Goal: Check status: Check status

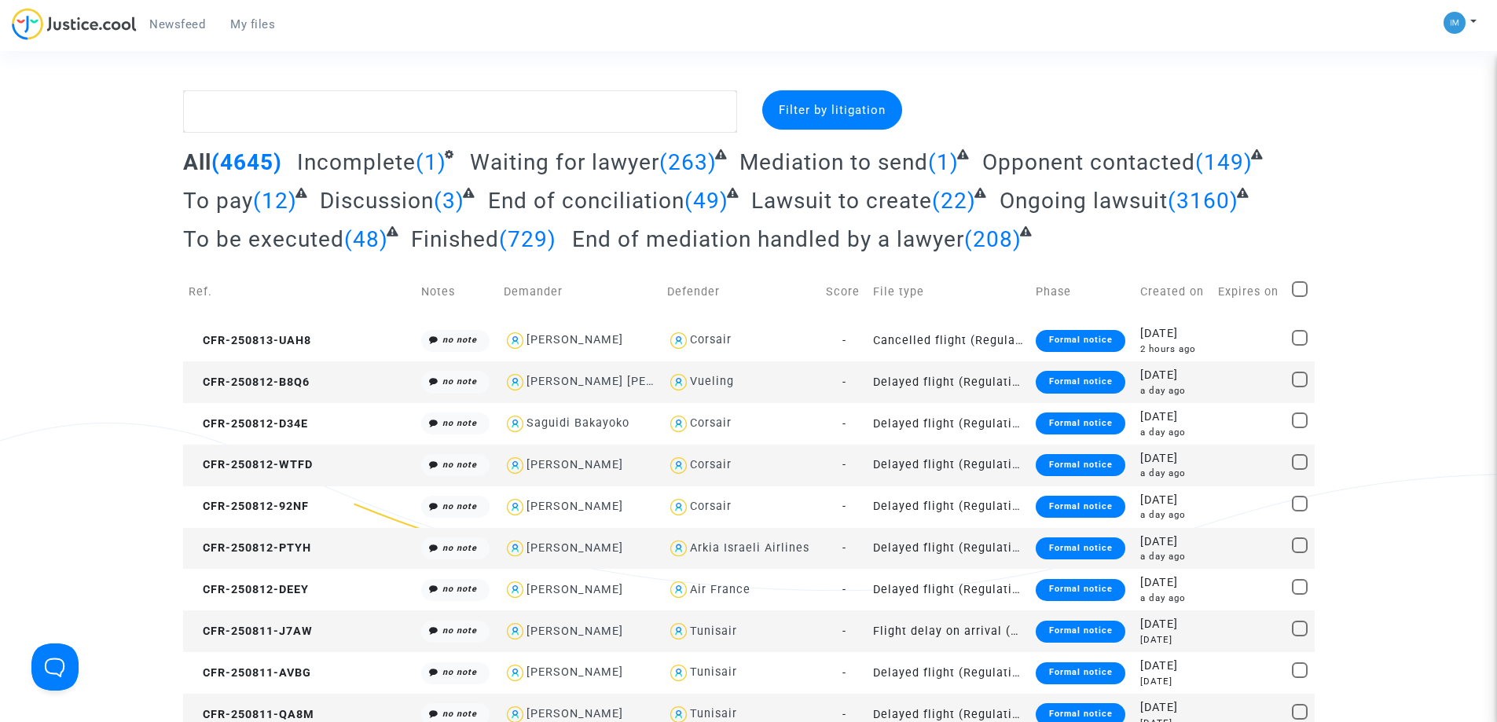
click at [268, 244] on span "To be executed" at bounding box center [263, 239] width 161 height 26
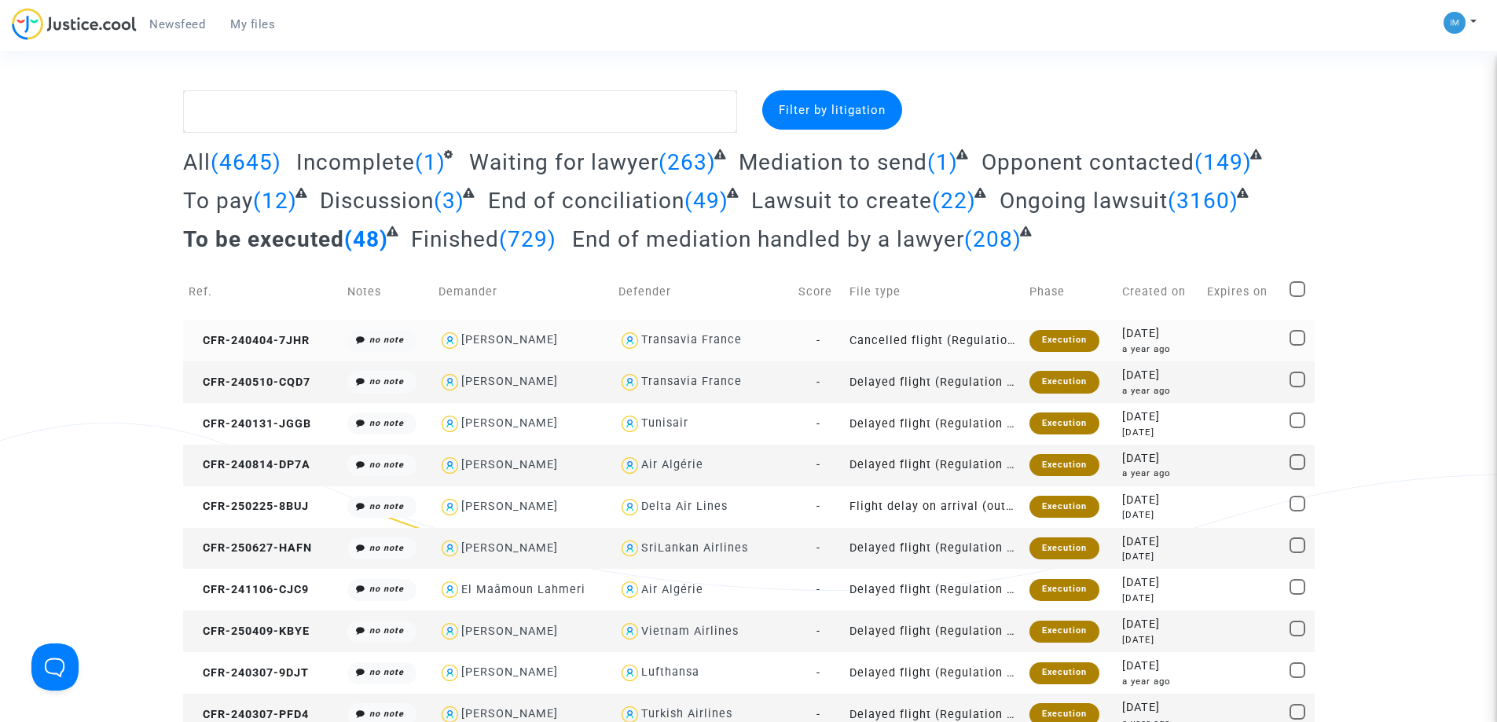
click at [901, 329] on td "Cancelled flight (Regulation EC 261/2004)" at bounding box center [934, 341] width 180 height 42
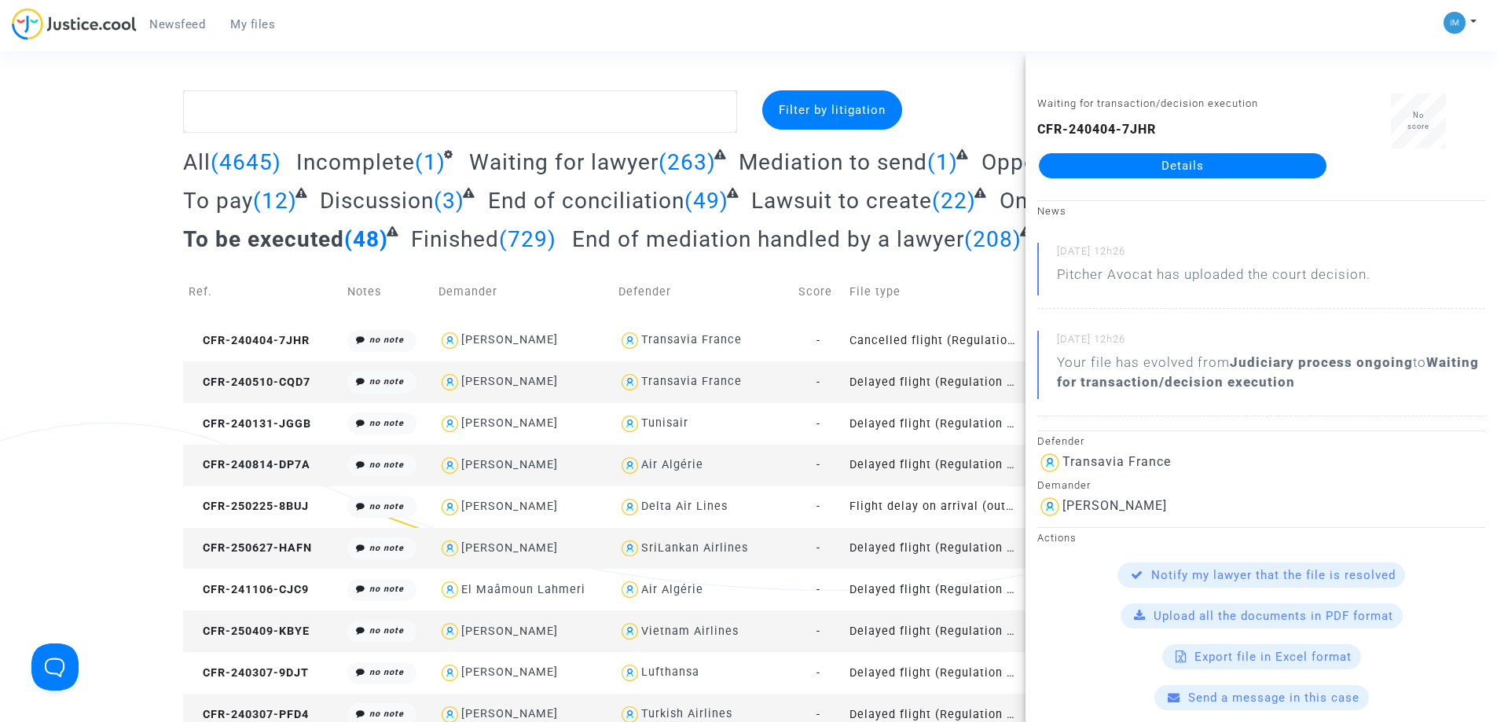
click at [919, 381] on td "Delayed flight (Regulation EC 261/2004)" at bounding box center [934, 382] width 180 height 42
click at [903, 438] on td "Delayed flight (Regulation EC 261/2004)" at bounding box center [934, 424] width 180 height 42
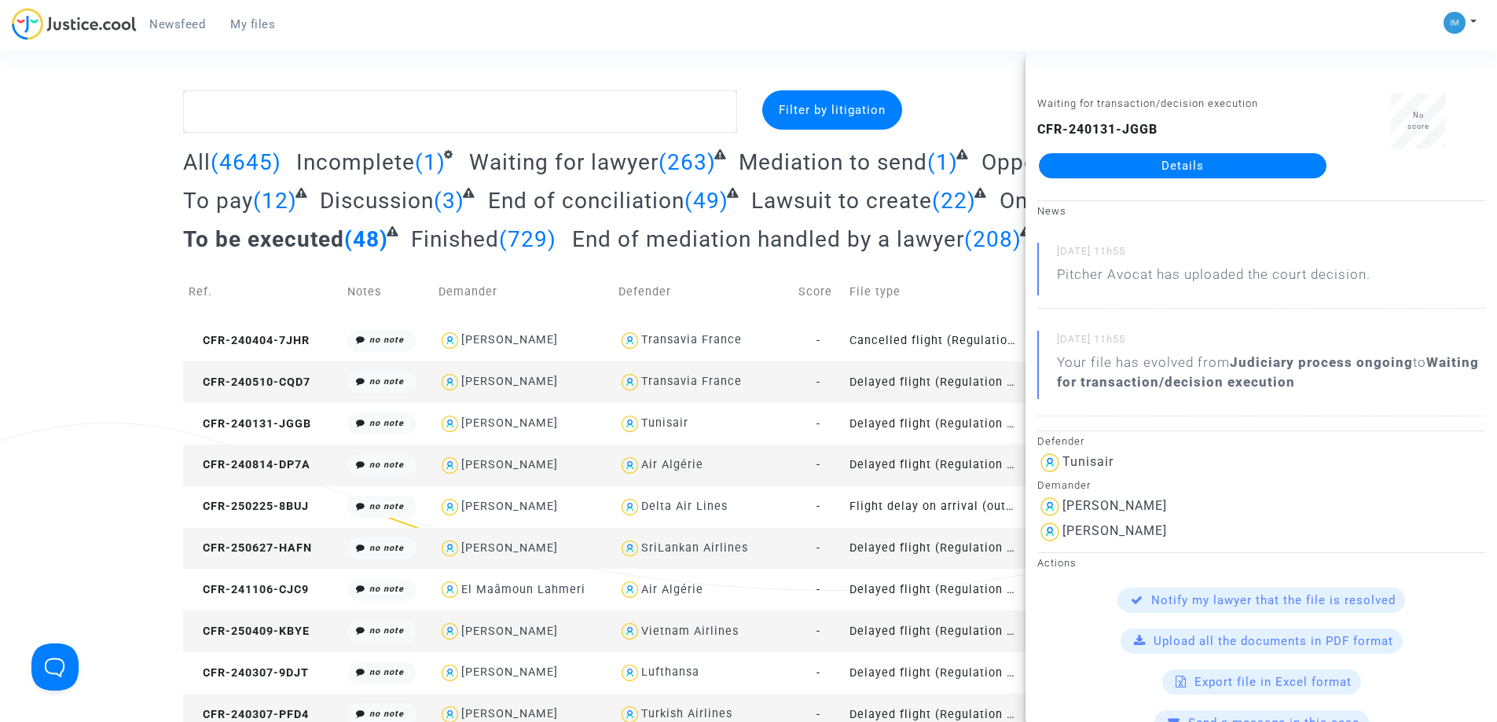
click at [903, 475] on td "Delayed flight (Regulation EC 261/2004)" at bounding box center [934, 466] width 180 height 42
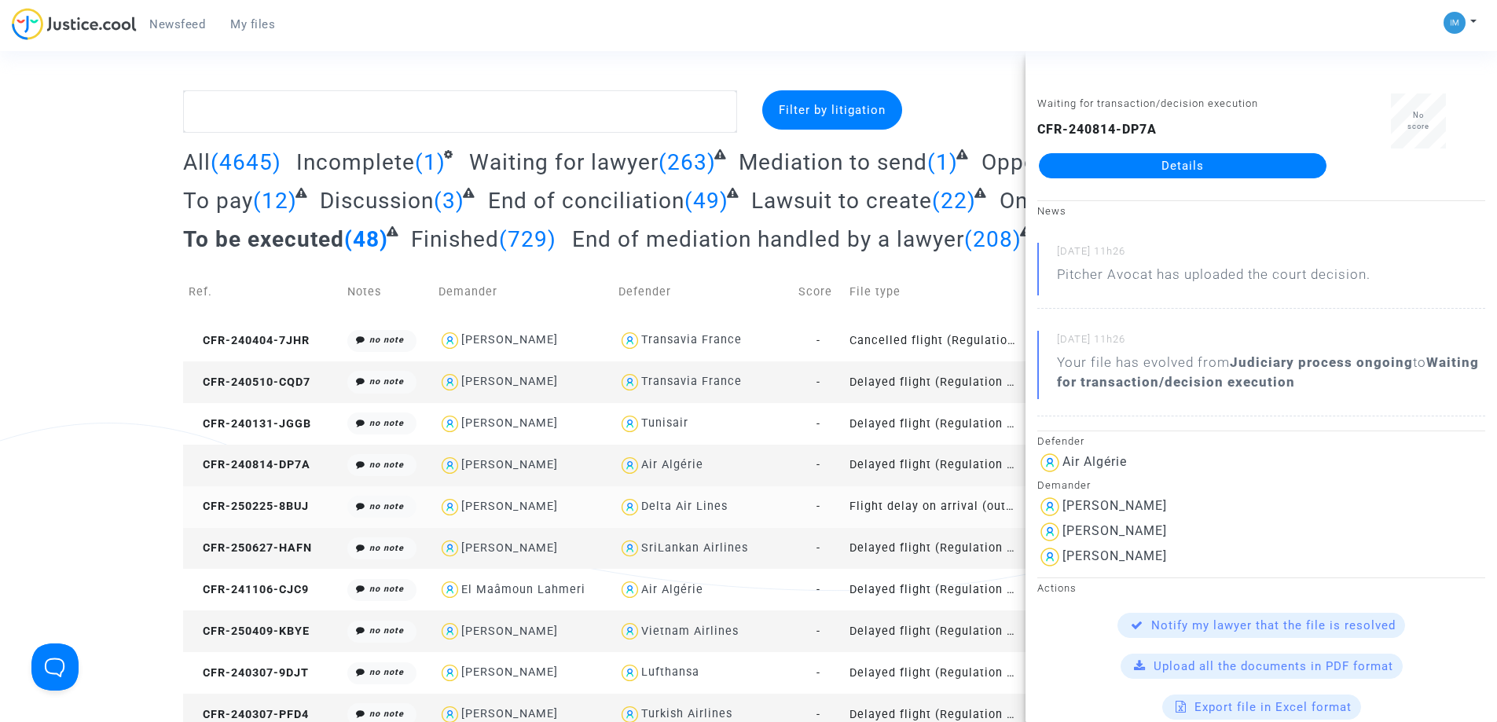
click at [929, 511] on td "Flight delay on arrival (outside of EU - Montreal Convention)" at bounding box center [934, 507] width 180 height 42
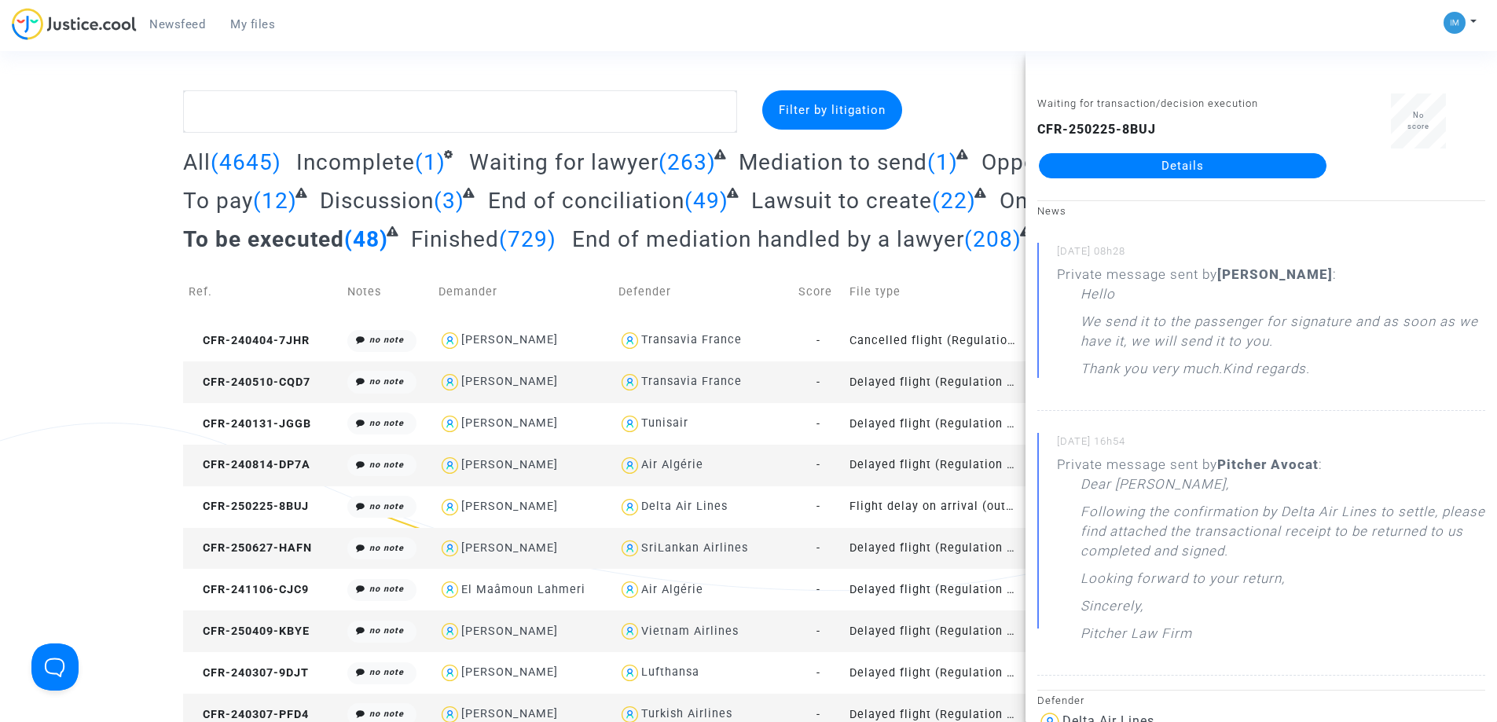
click at [929, 539] on td "Delayed flight (Regulation EC 261/2004)" at bounding box center [934, 549] width 180 height 42
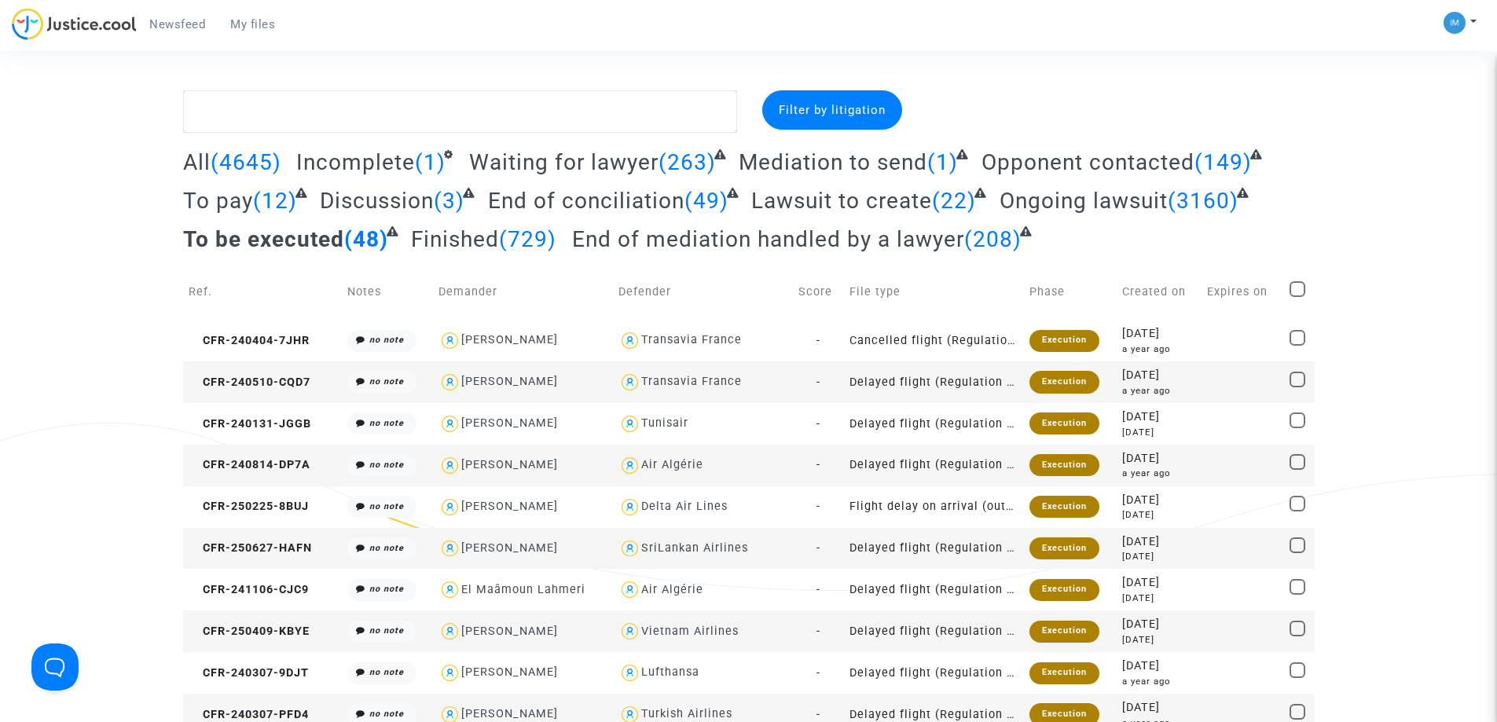
click at [317, 228] on span "To be executed" at bounding box center [263, 239] width 161 height 26
click at [962, 332] on td "Cancelled flight (Regulation EC 261/2004)" at bounding box center [934, 341] width 180 height 42
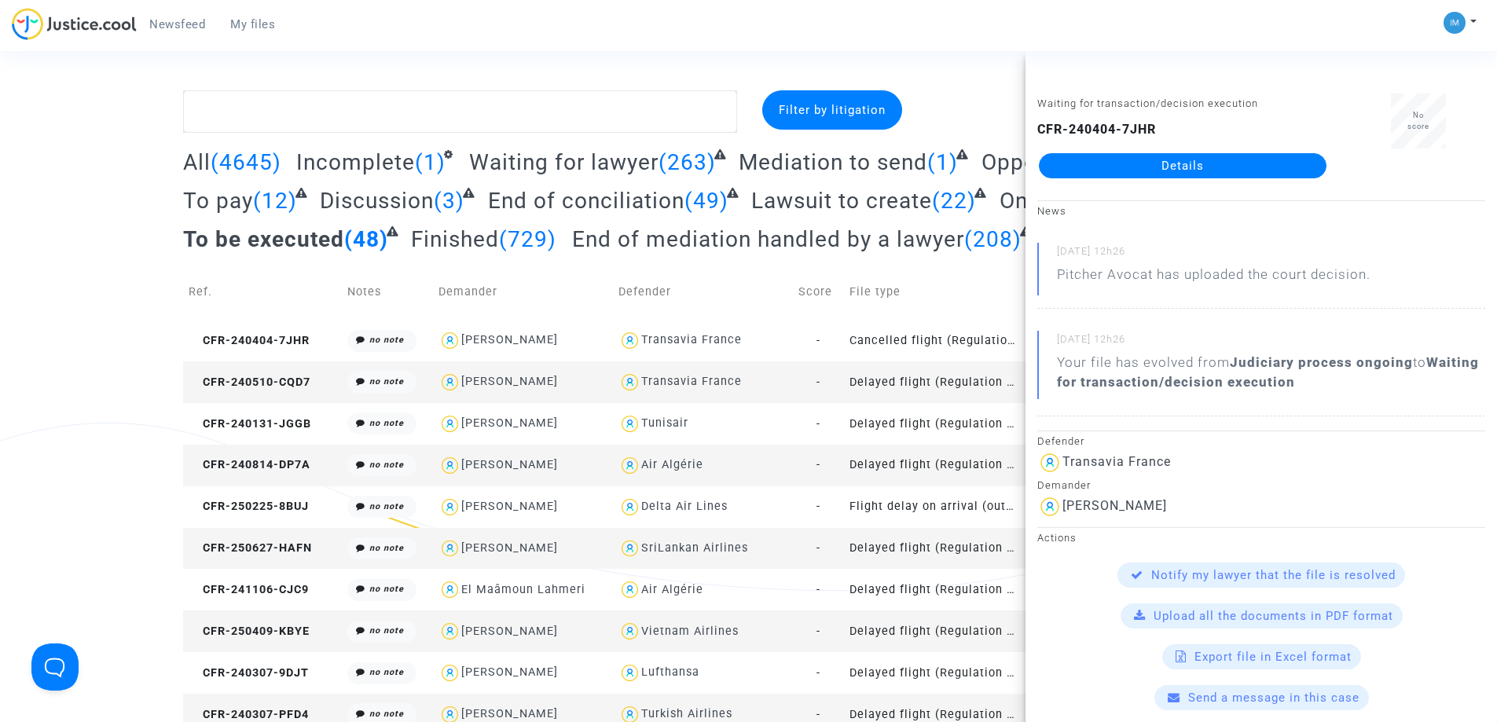
click at [945, 382] on td "Delayed flight (Regulation EC 261/2004)" at bounding box center [934, 382] width 180 height 42
click at [965, 416] on td "Delayed flight (Regulation EC 261/2004)" at bounding box center [934, 424] width 180 height 42
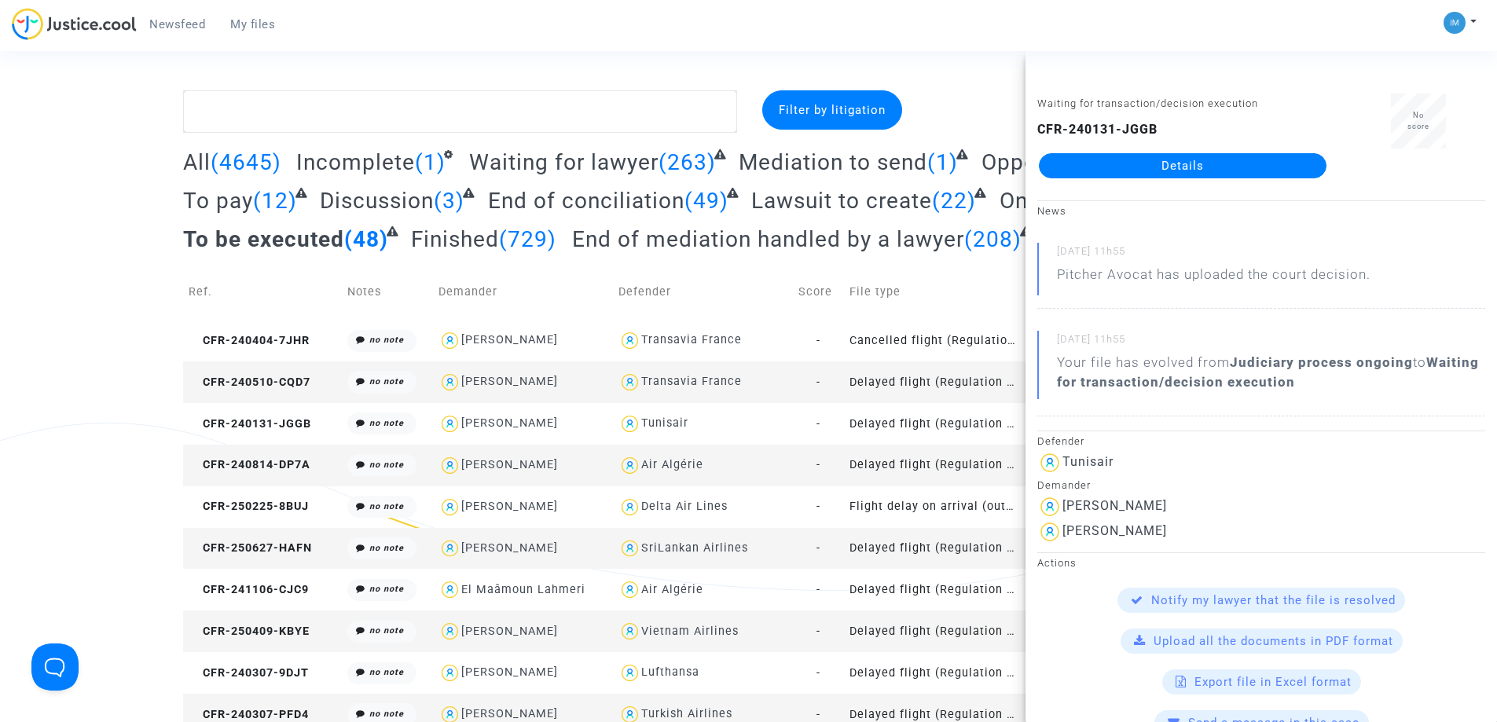
click at [944, 458] on td "Delayed flight (Regulation EC 261/2004)" at bounding box center [934, 466] width 180 height 42
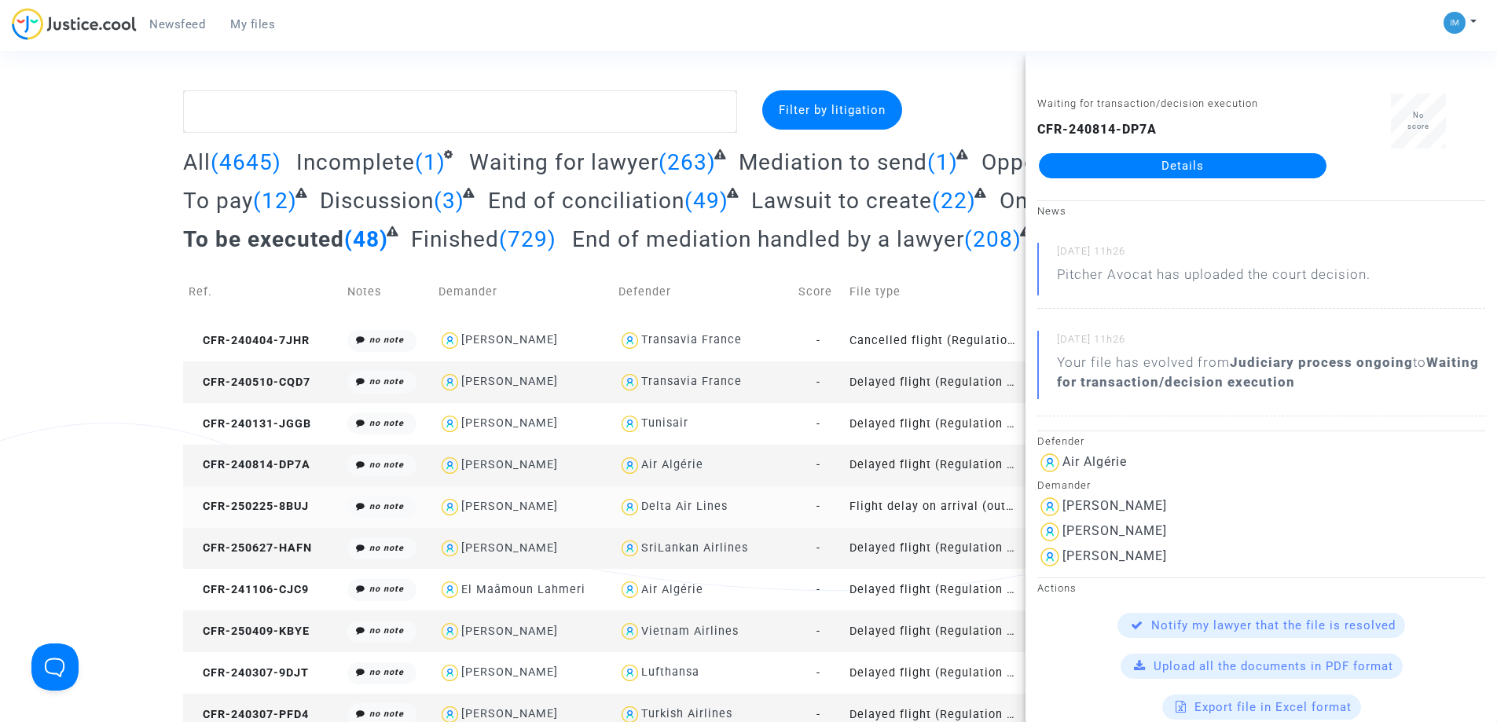
click at [965, 498] on td "Flight delay on arrival (outside of EU - Montreal Convention)" at bounding box center [934, 507] width 180 height 42
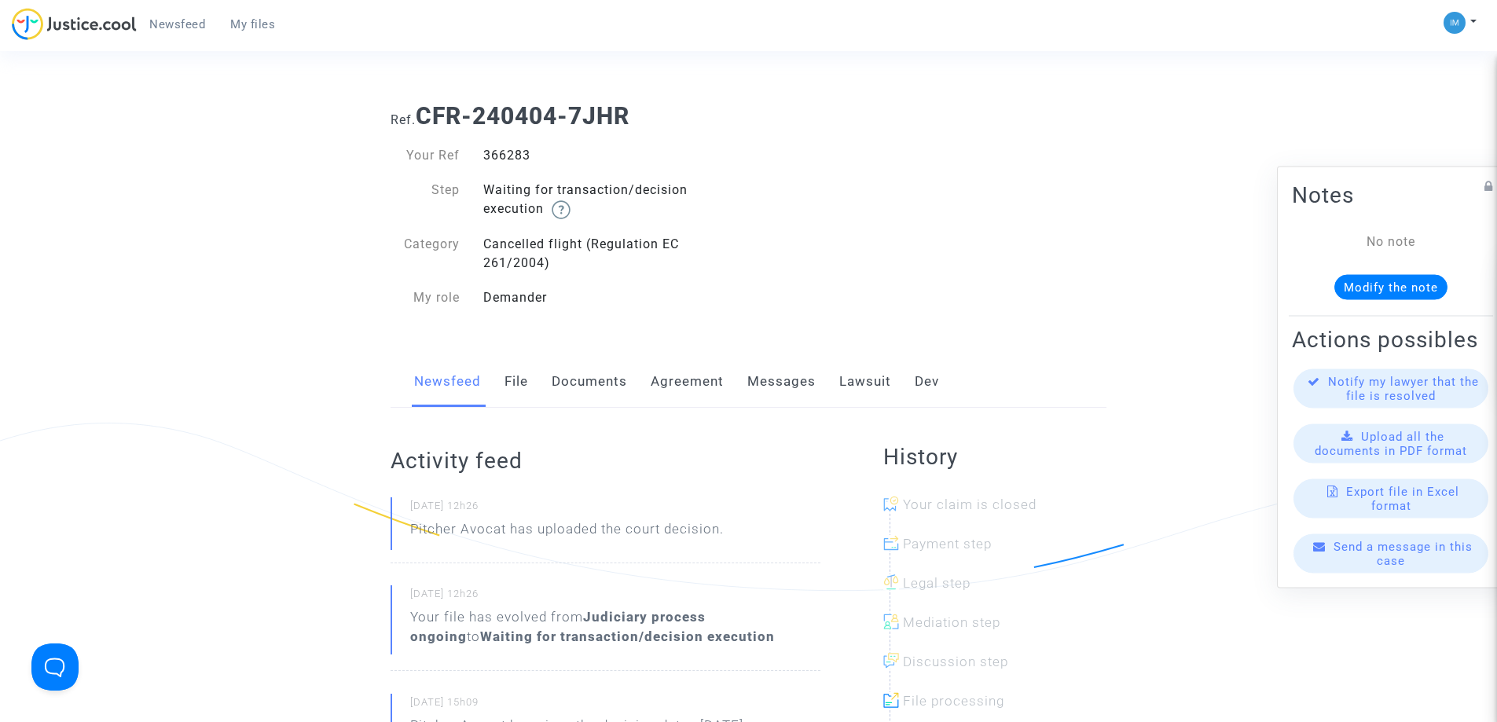
click at [856, 378] on link "Lawsuit" at bounding box center [865, 382] width 52 height 52
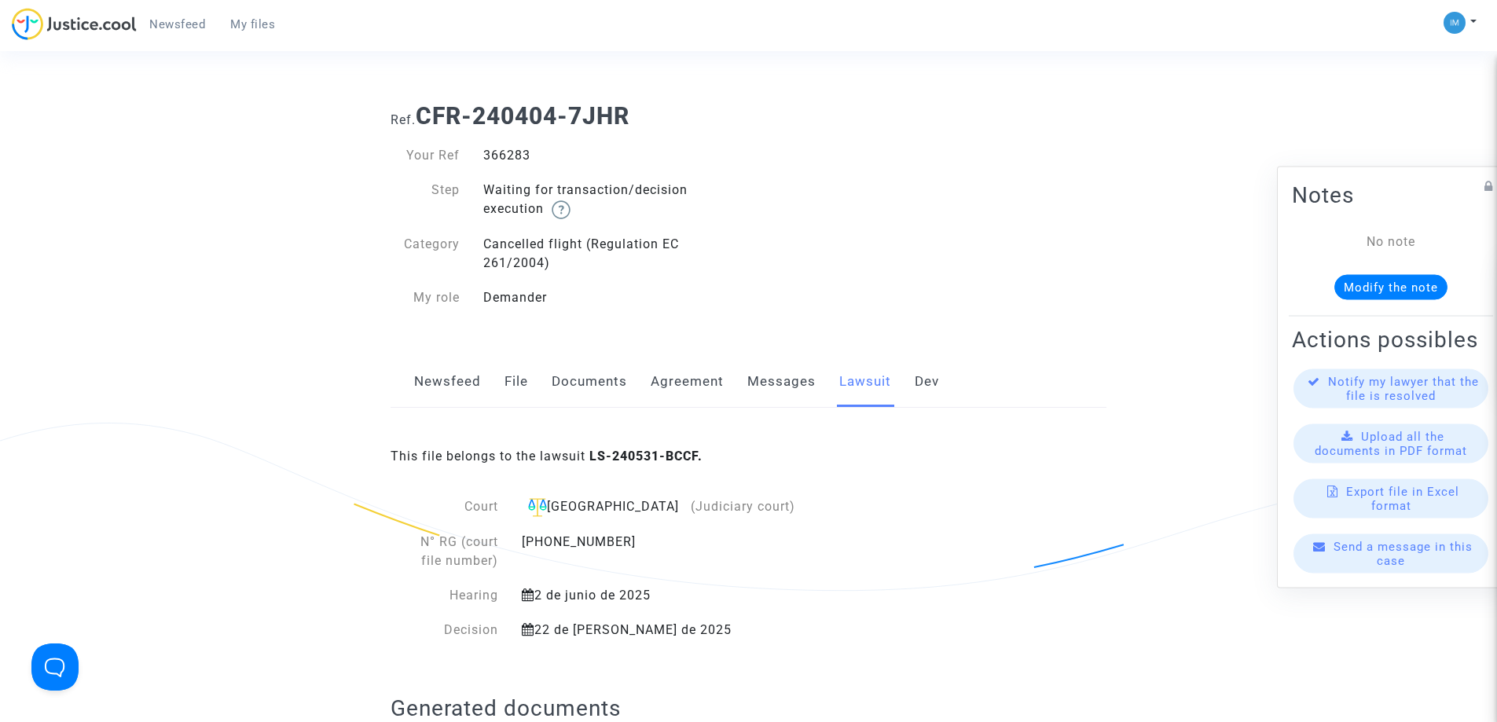
scroll to position [642, 0]
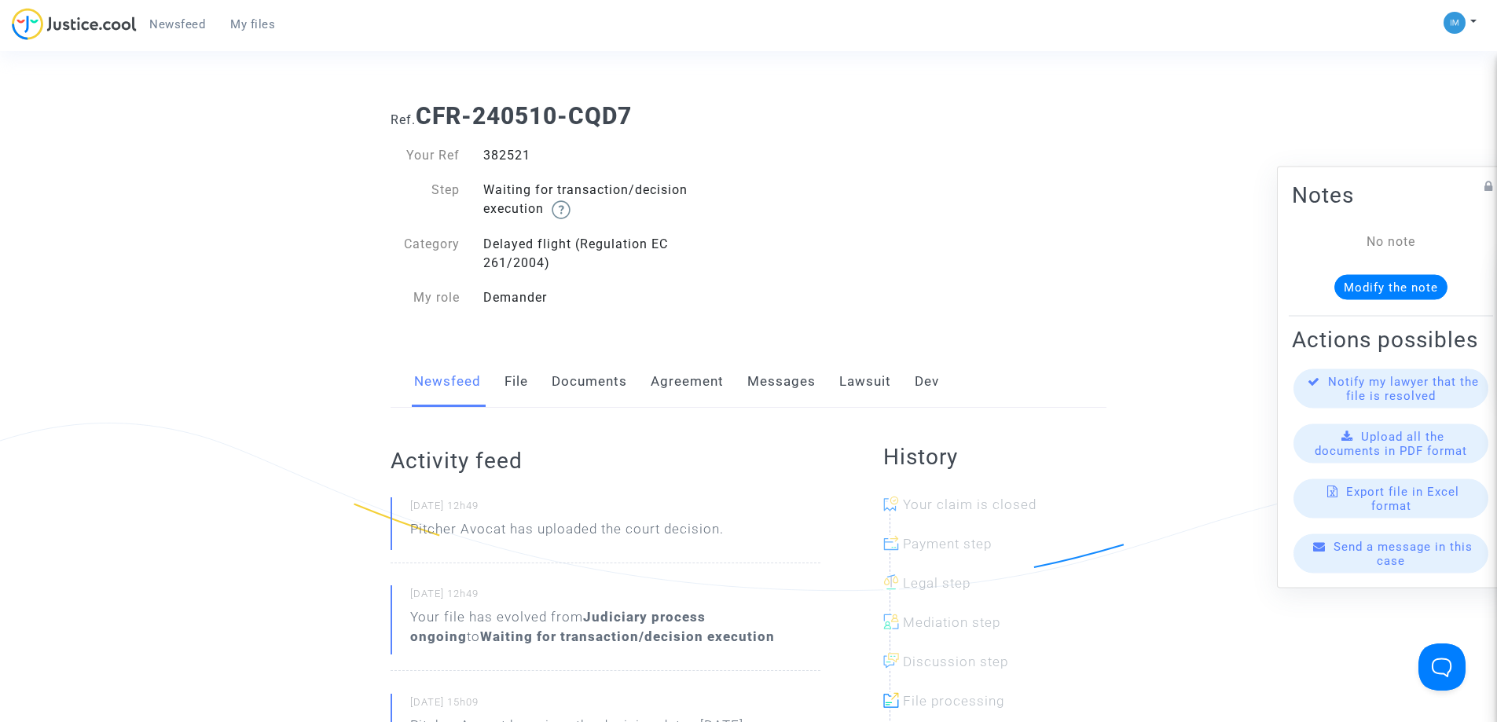
click at [850, 381] on link "Lawsuit" at bounding box center [865, 382] width 52 height 52
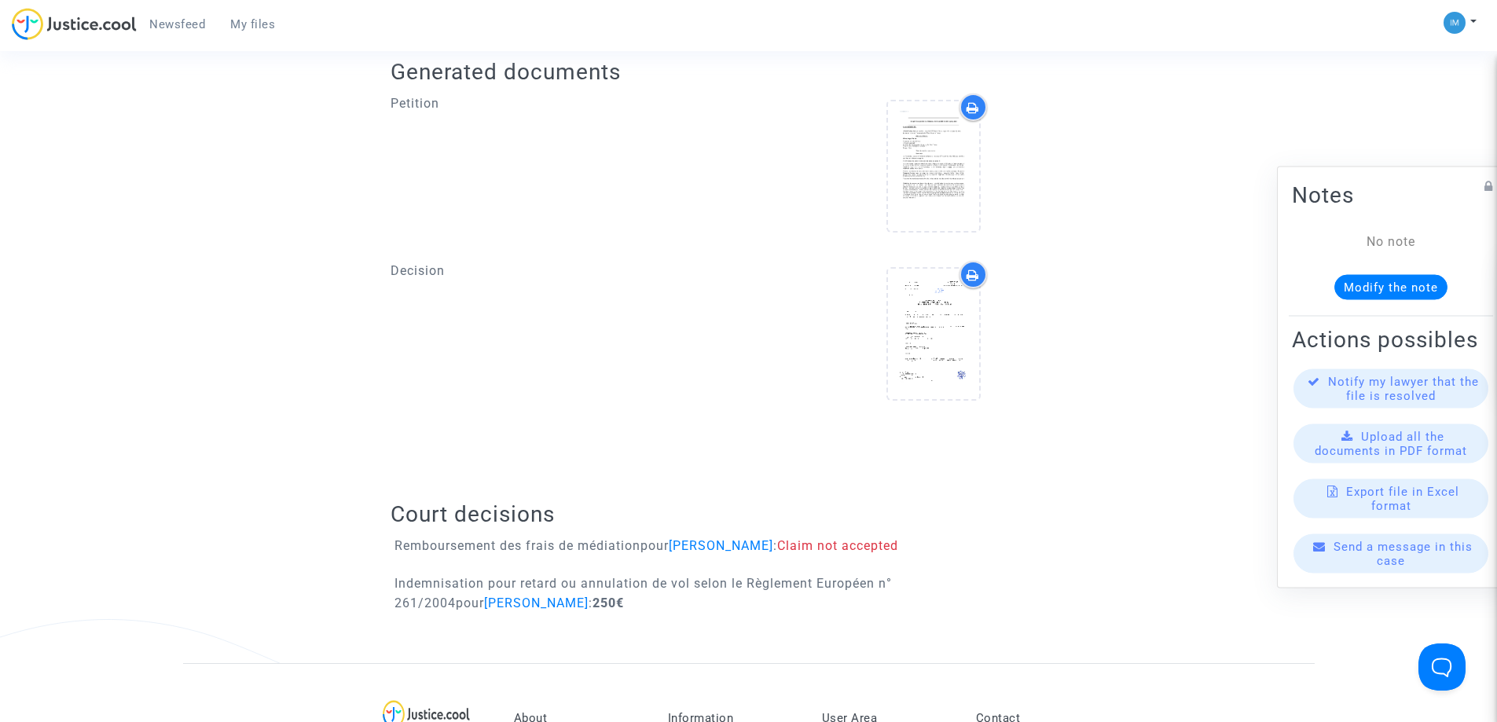
scroll to position [779, 0]
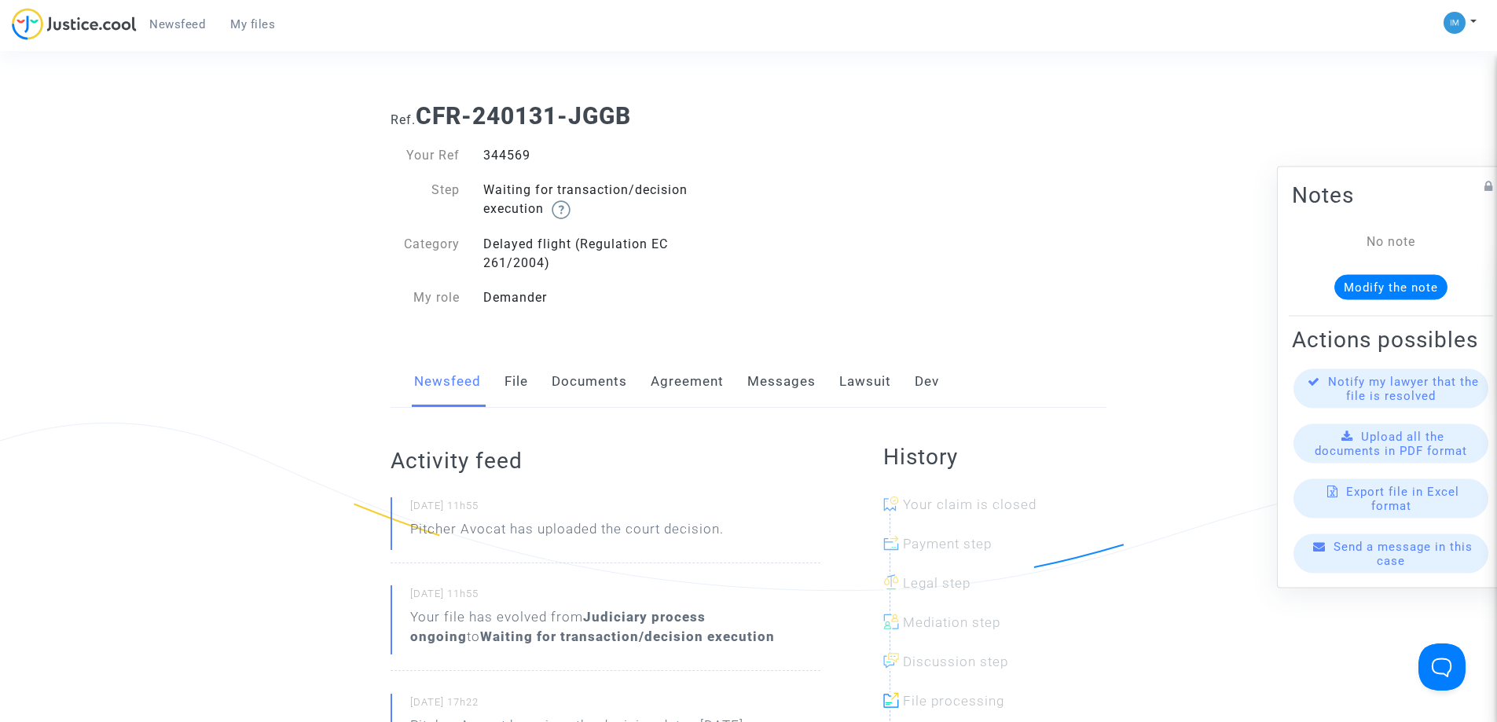
click at [855, 387] on link "Lawsuit" at bounding box center [865, 382] width 52 height 52
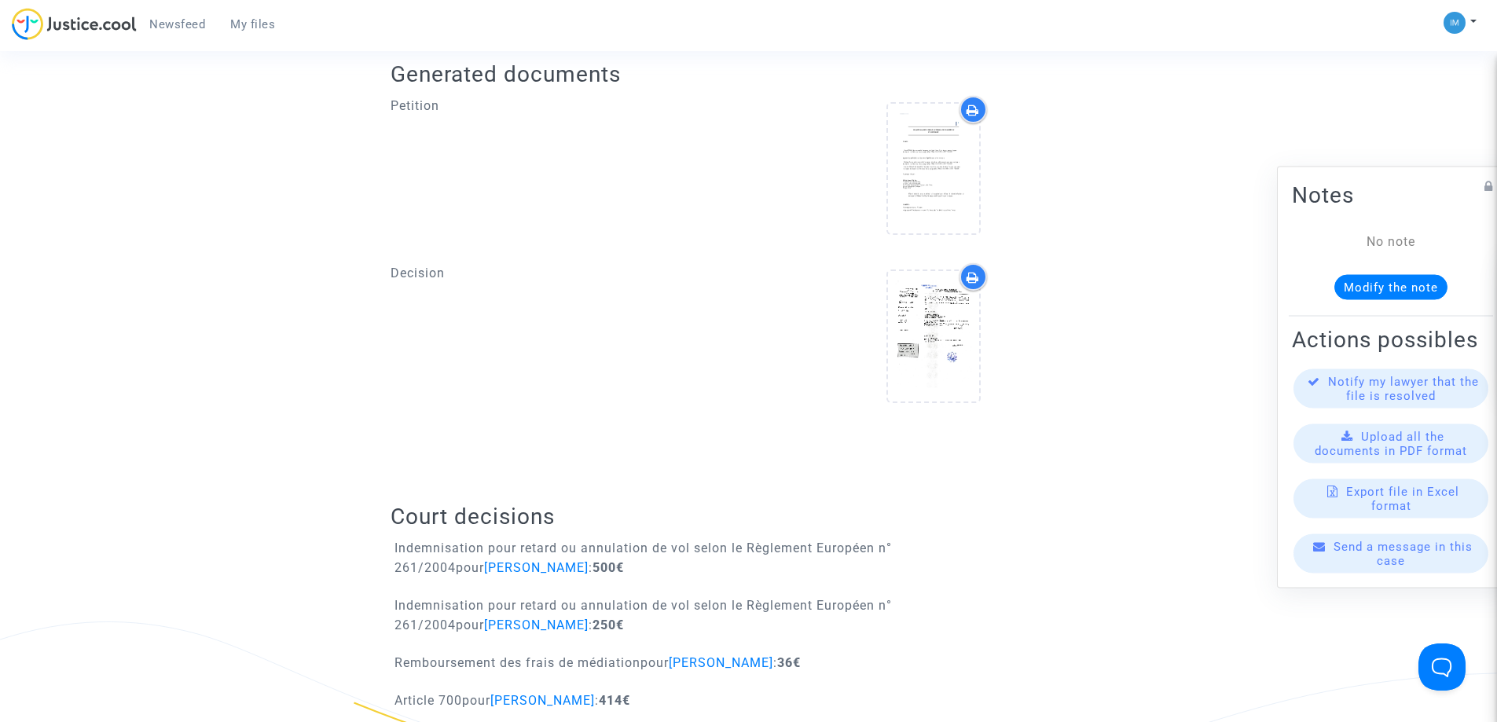
scroll to position [817, 0]
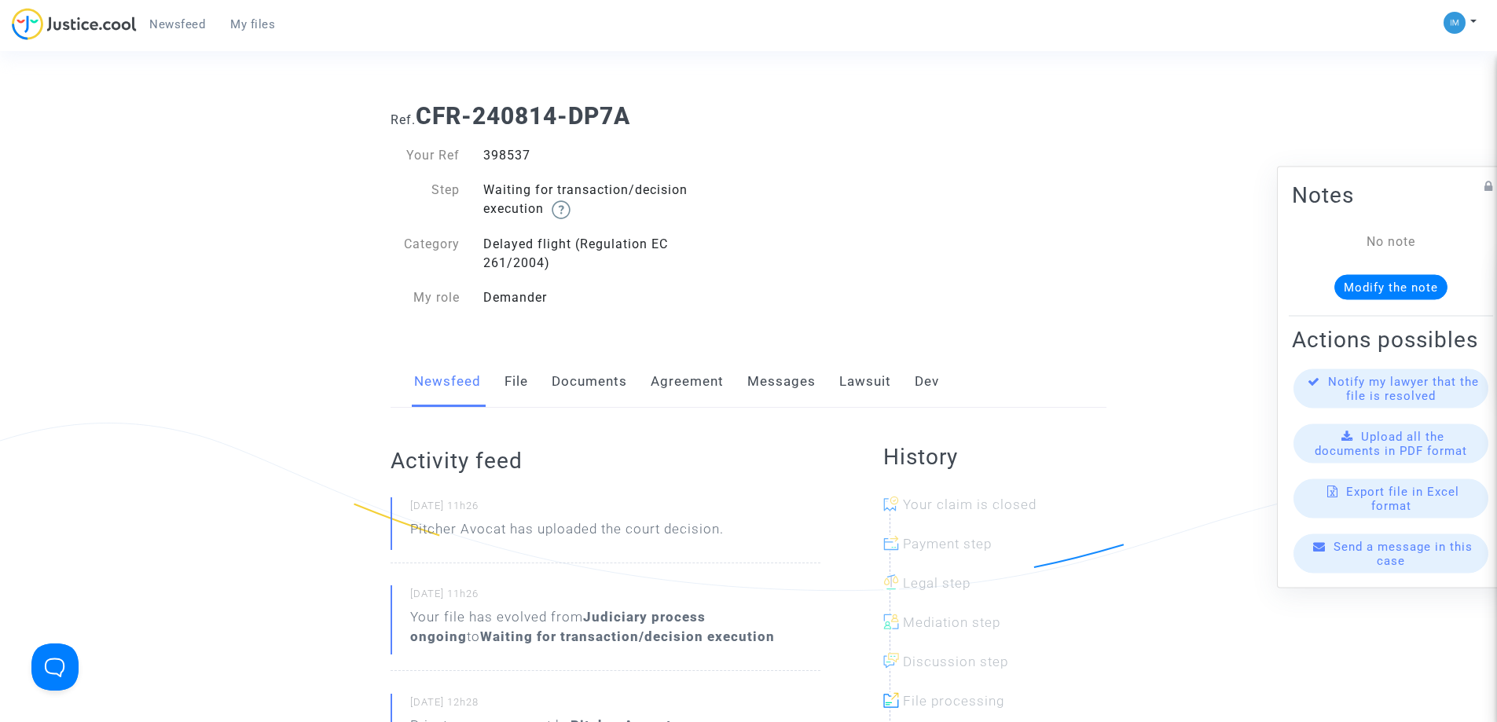
click at [846, 374] on link "Lawsuit" at bounding box center [865, 382] width 52 height 52
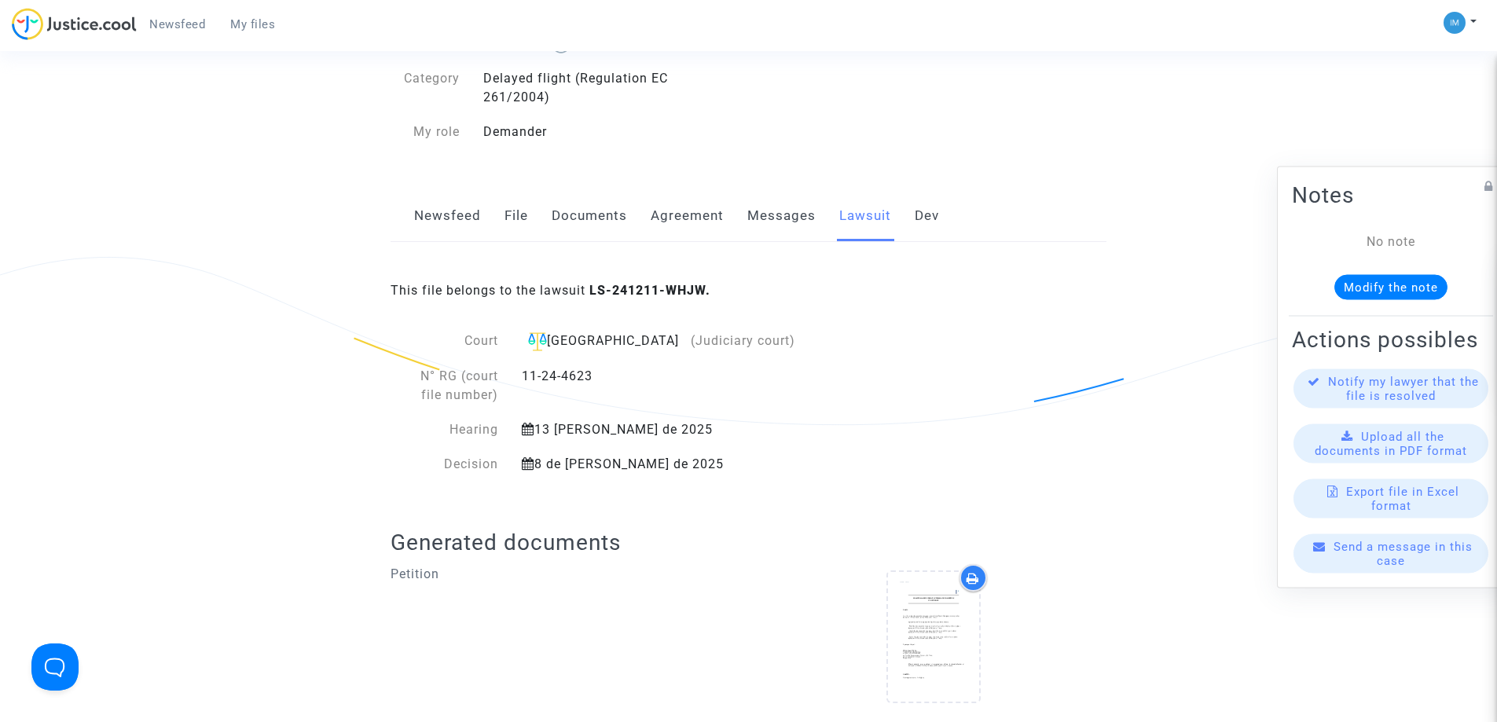
scroll to position [773, 0]
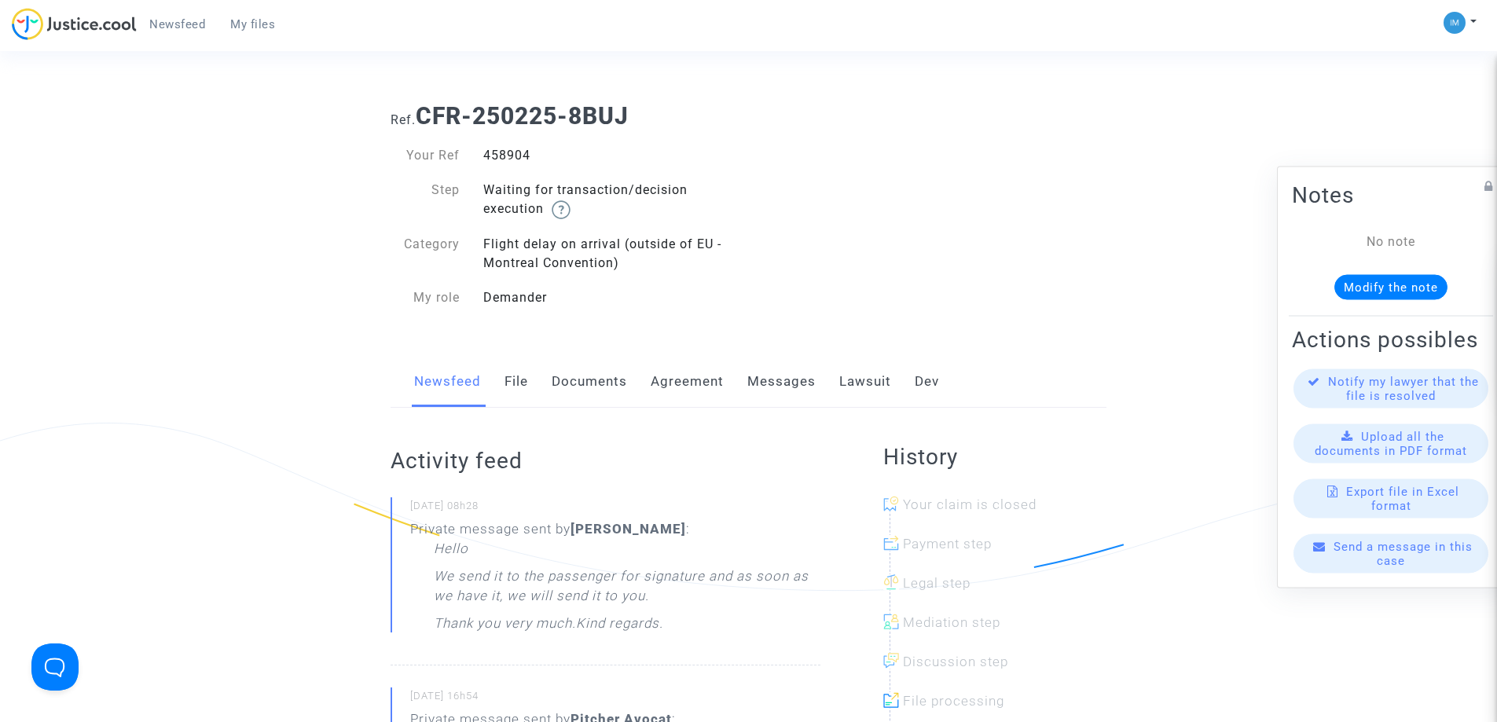
click at [862, 387] on link "Lawsuit" at bounding box center [865, 382] width 52 height 52
